Goal: Task Accomplishment & Management: Manage account settings

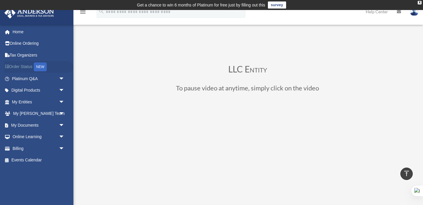
scroll to position [91, 0]
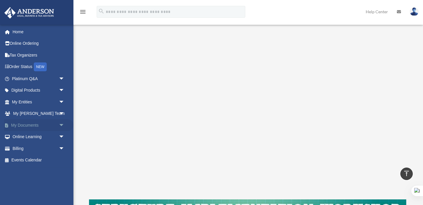
click at [26, 127] on link "My Documents arrow_drop_down" at bounding box center [38, 125] width 69 height 12
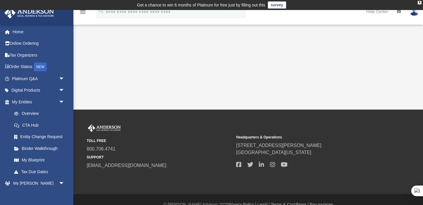
click at [279, 4] on link "survey" at bounding box center [277, 4] width 18 height 7
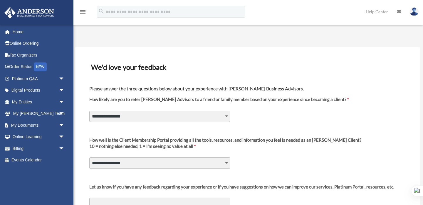
click at [195, 121] on select "**********" at bounding box center [159, 115] width 141 height 11
select select "********"
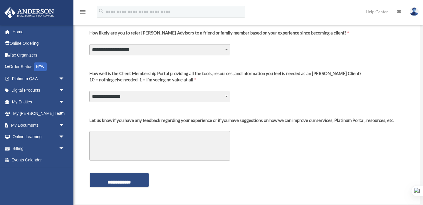
scroll to position [68, 0]
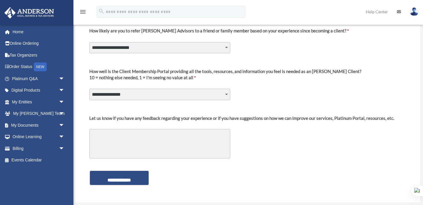
click at [170, 96] on select "**********" at bounding box center [159, 93] width 141 height 11
select select "********"
click at [171, 48] on select "**********" at bounding box center [159, 47] width 141 height 11
select select "********"
click at [148, 136] on textarea "Let us know if you have any feedback regarding your experience or if you have s…" at bounding box center [159, 143] width 141 height 29
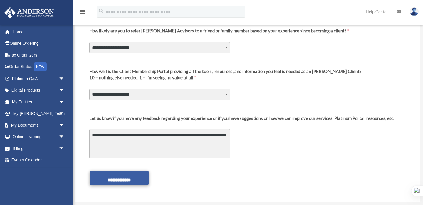
type textarea "**********"
click at [112, 181] on input "**********" at bounding box center [119, 177] width 59 height 14
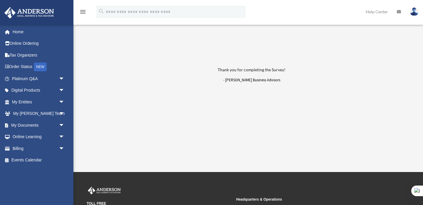
scroll to position [1, 0]
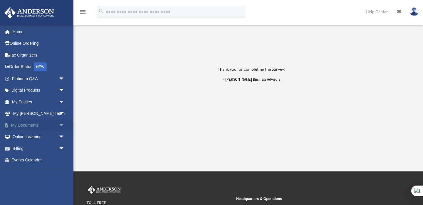
click at [40, 125] on link "My Documents arrow_drop_down" at bounding box center [38, 125] width 69 height 12
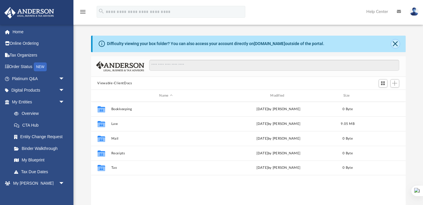
click at [395, 42] on button "Close" at bounding box center [395, 44] width 8 height 8
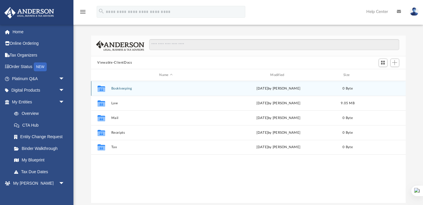
click at [123, 87] on button "Bookkeeping" at bounding box center [166, 88] width 110 height 4
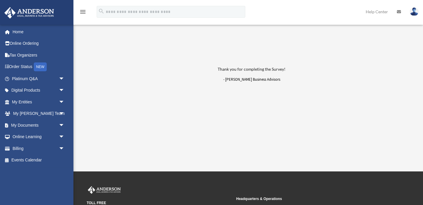
scroll to position [1, 0]
click at [33, 127] on link "My Documents arrow_drop_down" at bounding box center [38, 125] width 69 height 12
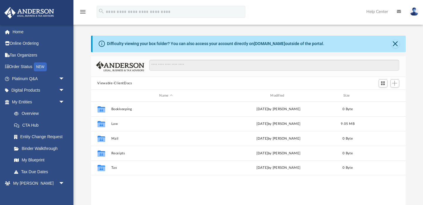
scroll to position [133, 315]
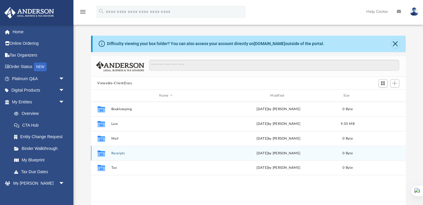
click at [116, 152] on button "Receipts" at bounding box center [166, 153] width 110 height 4
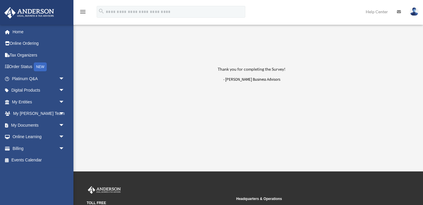
scroll to position [1, 0]
click at [32, 149] on link "Billing arrow_drop_down" at bounding box center [38, 148] width 69 height 12
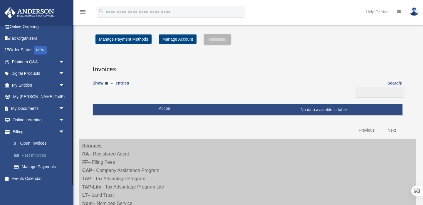
click at [36, 154] on link "Past Invoices" at bounding box center [40, 155] width 65 height 12
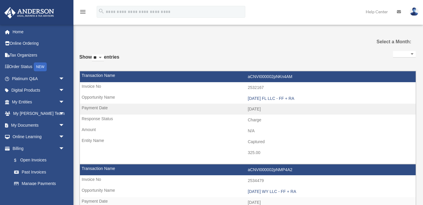
select select
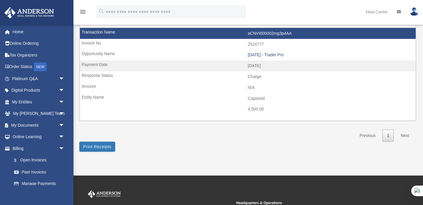
scroll to position [310, 0]
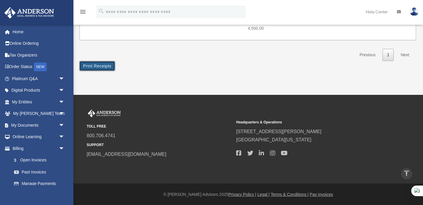
click at [106, 65] on button "Print Receipts" at bounding box center [97, 66] width 36 height 10
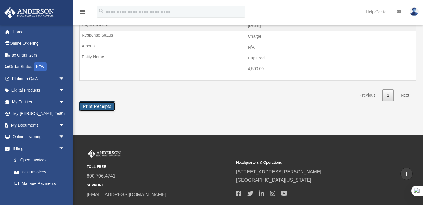
scroll to position [239, 0]
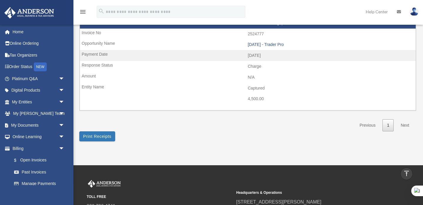
click at [404, 124] on link "Next" at bounding box center [404, 125] width 17 height 12
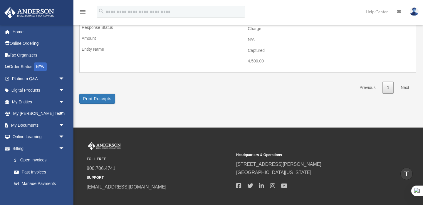
scroll to position [308, 0]
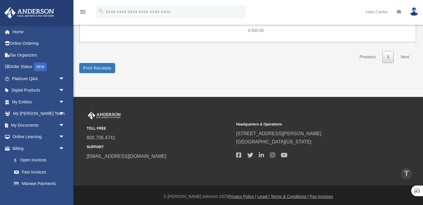
click at [405, 56] on link "Next" at bounding box center [404, 57] width 17 height 12
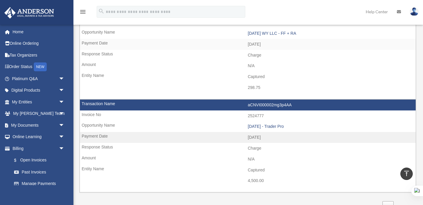
scroll to position [26, 0]
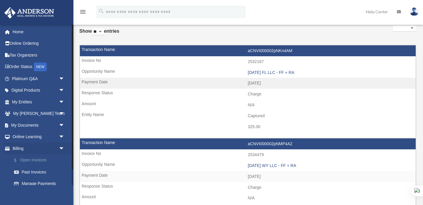
click at [32, 162] on link "$ Open Invoices" at bounding box center [40, 160] width 65 height 12
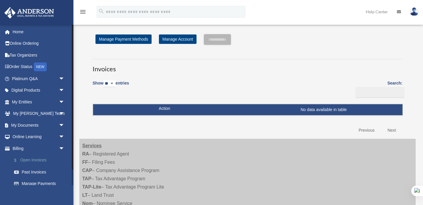
click at [27, 160] on link "$ Open Invoices" at bounding box center [40, 160] width 65 height 12
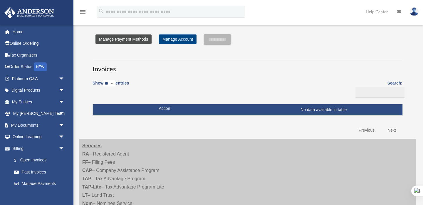
click at [134, 37] on link "Manage Payment Methods" at bounding box center [123, 38] width 56 height 9
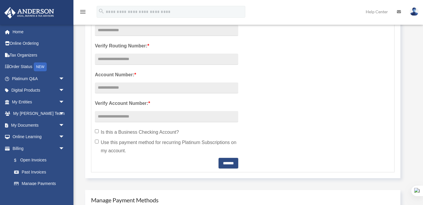
scroll to position [180, 0]
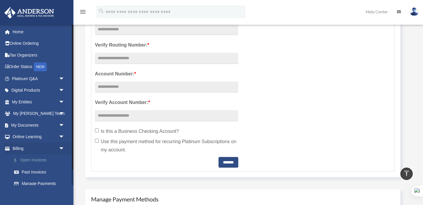
click at [33, 159] on link "$ Open Invoices" at bounding box center [40, 160] width 65 height 12
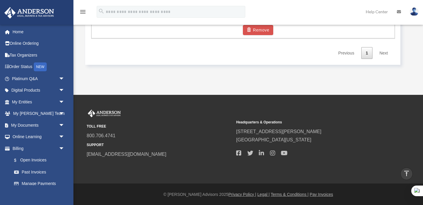
scroll to position [459, 0]
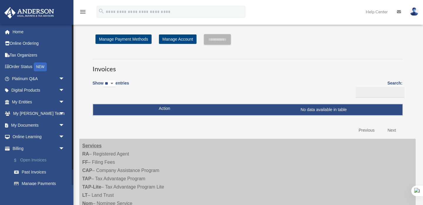
click at [33, 158] on link "$ Open Invoices" at bounding box center [40, 160] width 65 height 12
click at [24, 148] on link "Billing arrow_drop_down" at bounding box center [38, 148] width 69 height 12
click at [37, 136] on link "Online Learning arrow_drop_down" at bounding box center [38, 137] width 69 height 12
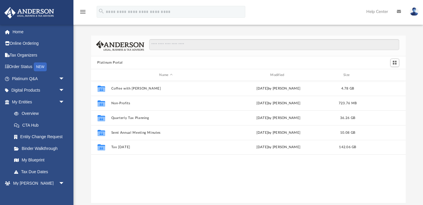
scroll to position [133, 315]
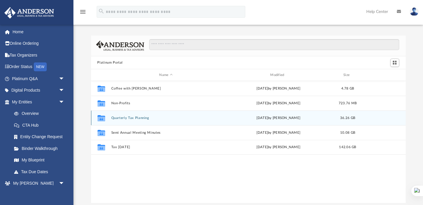
click at [126, 117] on button "Quarterly Tax Planning" at bounding box center [166, 118] width 110 height 4
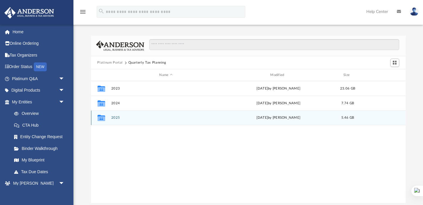
click at [126, 117] on button "2025" at bounding box center [166, 118] width 110 height 4
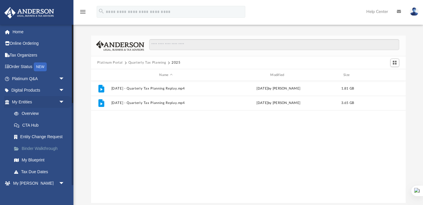
click at [36, 149] on link "Binder Walkthrough" at bounding box center [40, 148] width 65 height 12
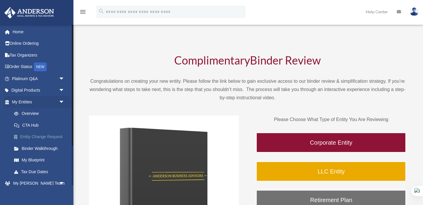
click at [36, 137] on link "Entity Change Request" at bounding box center [40, 137] width 65 height 12
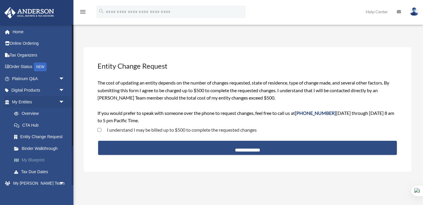
click at [31, 160] on link "My Blueprint" at bounding box center [40, 160] width 65 height 12
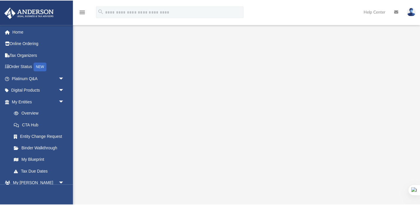
scroll to position [41, 0]
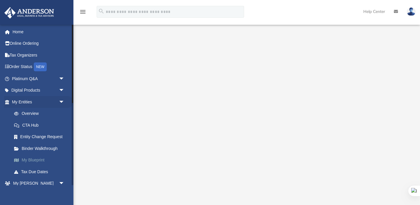
click at [32, 160] on link "My Blueprint" at bounding box center [40, 160] width 65 height 12
click at [31, 173] on link "Tax Due Dates" at bounding box center [40, 171] width 65 height 12
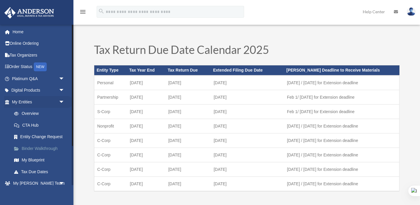
click at [30, 148] on link "Binder Walkthrough" at bounding box center [40, 148] width 65 height 12
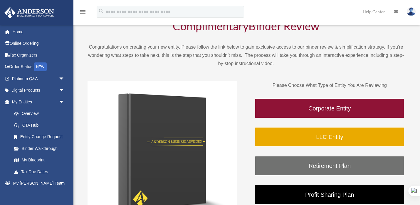
scroll to position [7, 0]
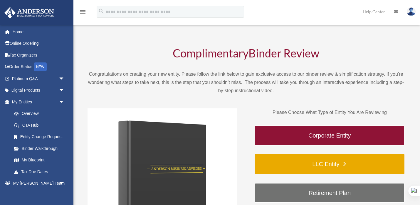
click at [324, 166] on link "LLC Entity" at bounding box center [330, 164] width 150 height 20
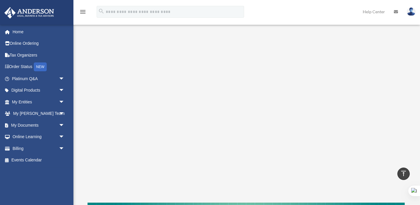
scroll to position [76, 0]
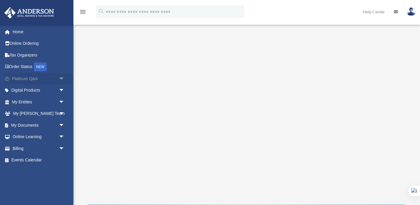
click at [34, 77] on link "Platinum Q&A arrow_drop_down" at bounding box center [38, 79] width 69 height 12
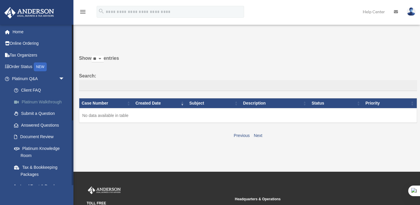
click at [41, 103] on link "Platinum Walkthrough" at bounding box center [40, 102] width 65 height 12
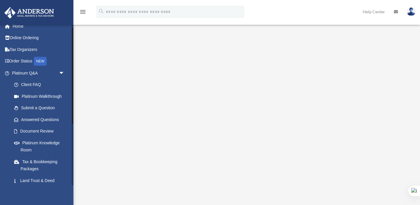
scroll to position [5, 0]
click at [36, 71] on link "Platinum Q&A arrow_drop_down" at bounding box center [38, 73] width 69 height 12
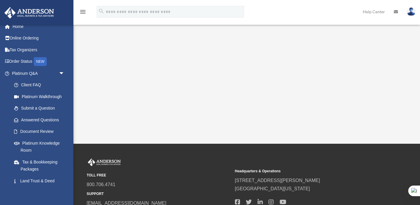
scroll to position [160, 0]
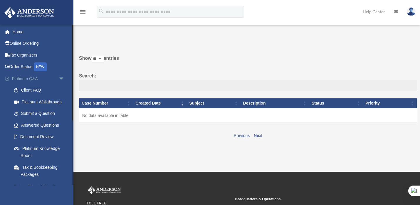
click at [61, 77] on span "arrow_drop_down" at bounding box center [65, 79] width 12 height 12
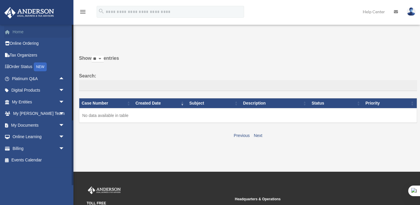
click at [21, 31] on link "Home" at bounding box center [38, 32] width 69 height 12
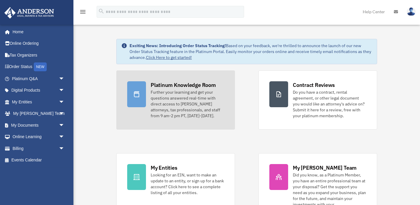
click at [174, 100] on div "Further your learning and get your questions answered real-time with direct acc…" at bounding box center [187, 103] width 73 height 29
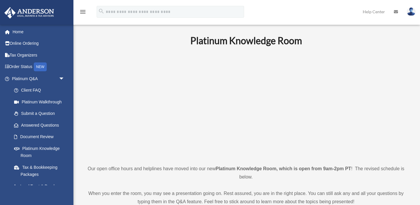
scroll to position [19, 0]
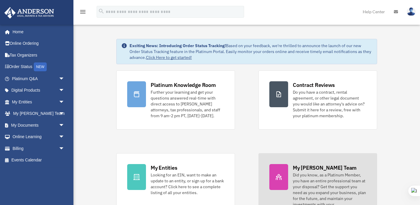
scroll to position [42, 0]
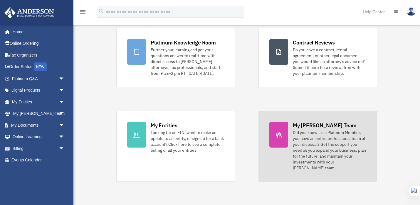
click at [301, 140] on div "Did you know, as a Platinum Member, you have an entire professional team at you…" at bounding box center [329, 149] width 73 height 41
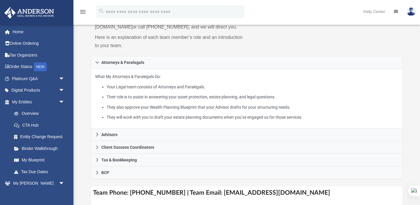
scroll to position [80, 0]
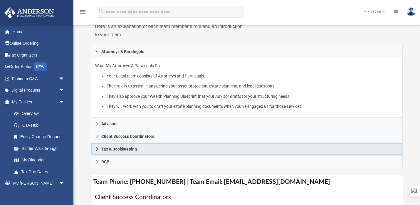
click at [100, 155] on link "Tax & Bookkeeping" at bounding box center [247, 149] width 312 height 13
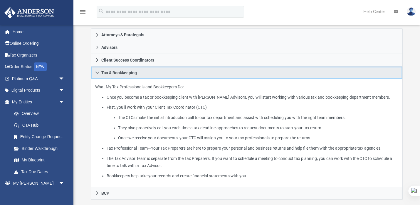
scroll to position [97, 0]
click at [98, 74] on icon at bounding box center [97, 72] width 4 height 4
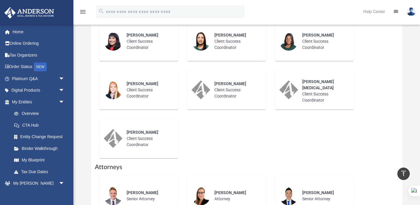
scroll to position [0, 0]
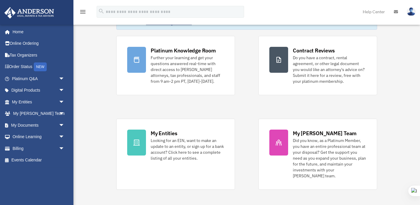
scroll to position [31, 0]
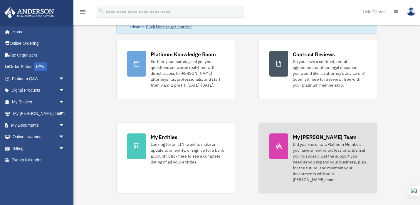
click at [313, 138] on div "My [PERSON_NAME] Team" at bounding box center [325, 136] width 64 height 7
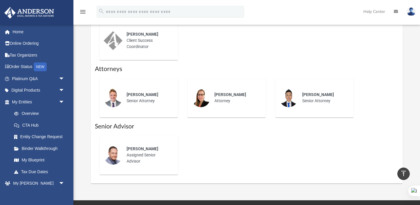
scroll to position [362, 0]
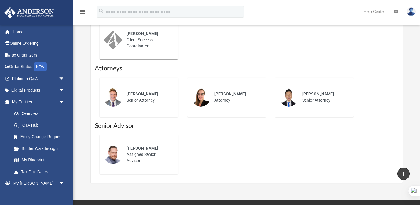
click at [141, 96] on span "Jeff Cottle" at bounding box center [143, 93] width 32 height 5
click at [144, 167] on div "Chance Truscott Assigned Senior Advisor" at bounding box center [148, 154] width 51 height 27
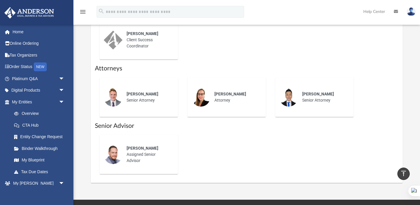
click at [132, 150] on span "Chance Truscott" at bounding box center [143, 147] width 32 height 5
click at [31, 80] on link "Platinum Q&A arrow_drop_down" at bounding box center [38, 79] width 69 height 12
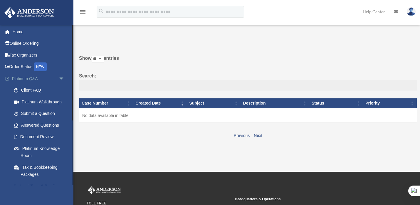
click at [63, 78] on span "arrow_drop_down" at bounding box center [65, 79] width 12 height 12
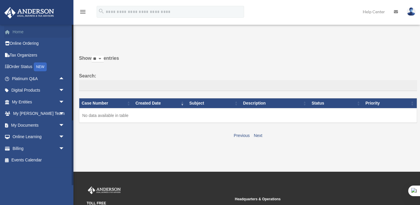
click at [22, 31] on link "Home" at bounding box center [38, 32] width 69 height 12
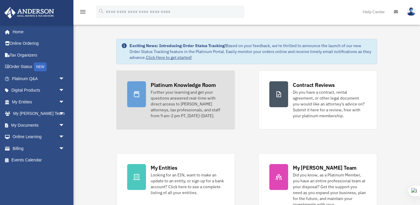
click at [174, 87] on div "Platinum Knowledge Room" at bounding box center [183, 84] width 65 height 7
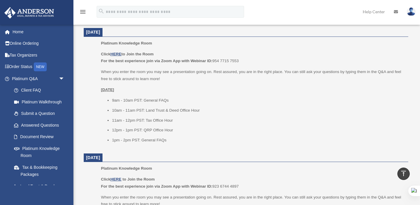
scroll to position [249, 0]
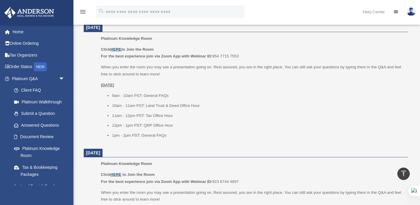
click at [117, 49] on u "HERE" at bounding box center [115, 49] width 11 height 4
click at [59, 78] on span "arrow_drop_down" at bounding box center [65, 79] width 12 height 12
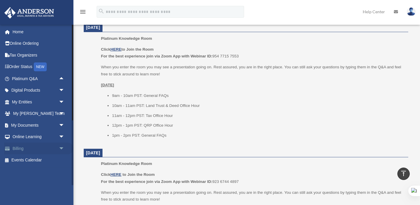
click at [52, 146] on link "Billing arrow_drop_down" at bounding box center [38, 148] width 69 height 12
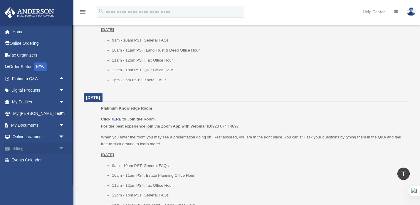
scroll to position [317, 0]
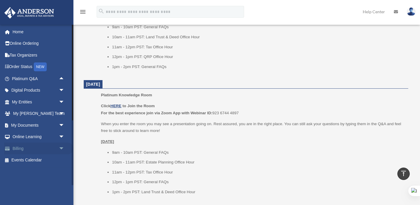
click at [62, 150] on span "arrow_drop_down" at bounding box center [65, 148] width 12 height 12
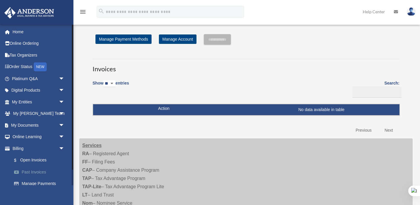
click at [29, 173] on link "Past Invoices" at bounding box center [40, 172] width 65 height 12
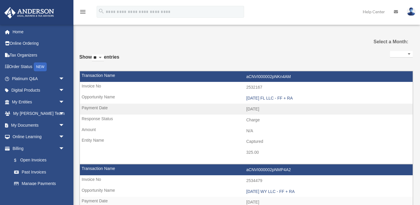
select select
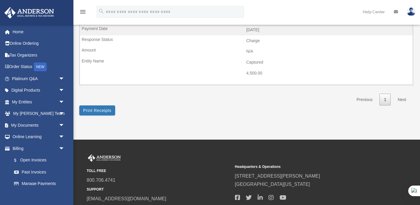
scroll to position [266, 0]
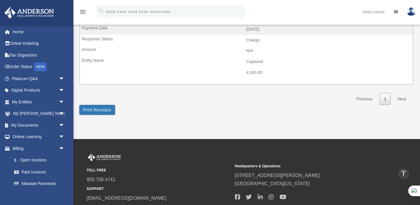
click at [403, 97] on link "Next" at bounding box center [401, 99] width 17 height 12
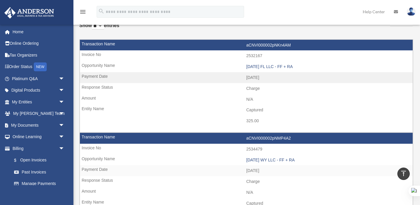
scroll to position [0, 0]
